Goal: Navigation & Orientation: Find specific page/section

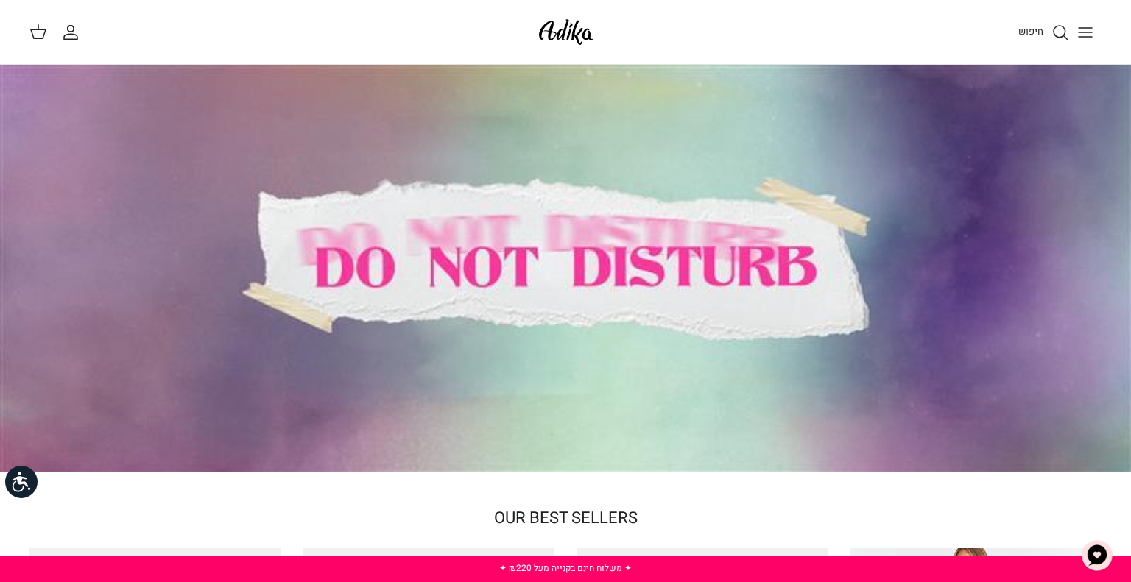
click at [1087, 37] on line "Toggle menu" at bounding box center [1084, 37] width 13 height 0
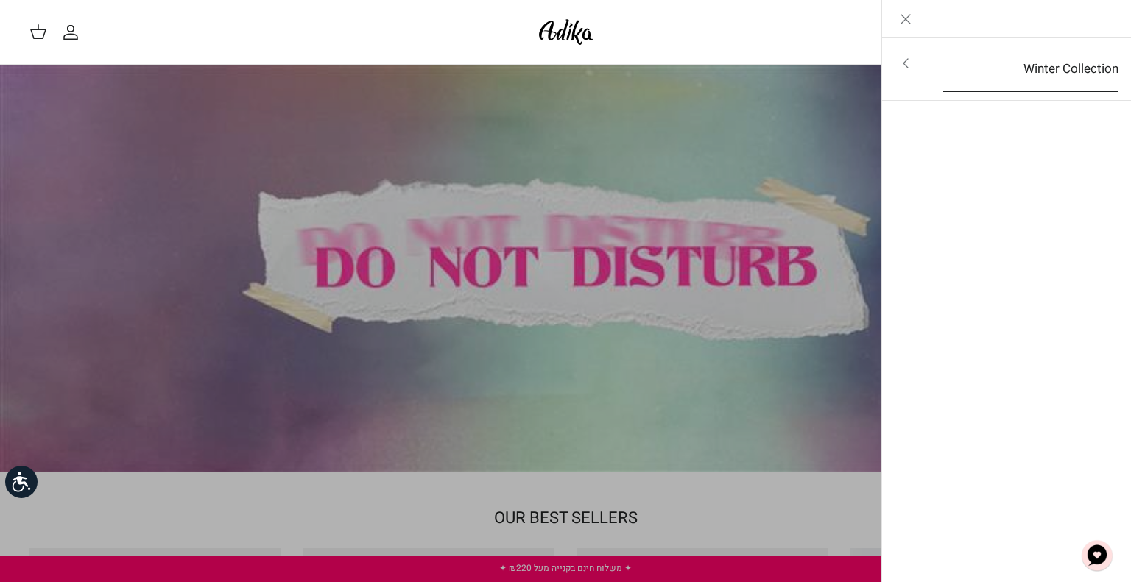
click at [1067, 68] on link "Winter Collection" at bounding box center [1030, 69] width 202 height 46
click at [1067, 68] on link "לכל הפריטים" at bounding box center [1006, 64] width 235 height 37
